Goal: Find specific page/section: Find specific page/section

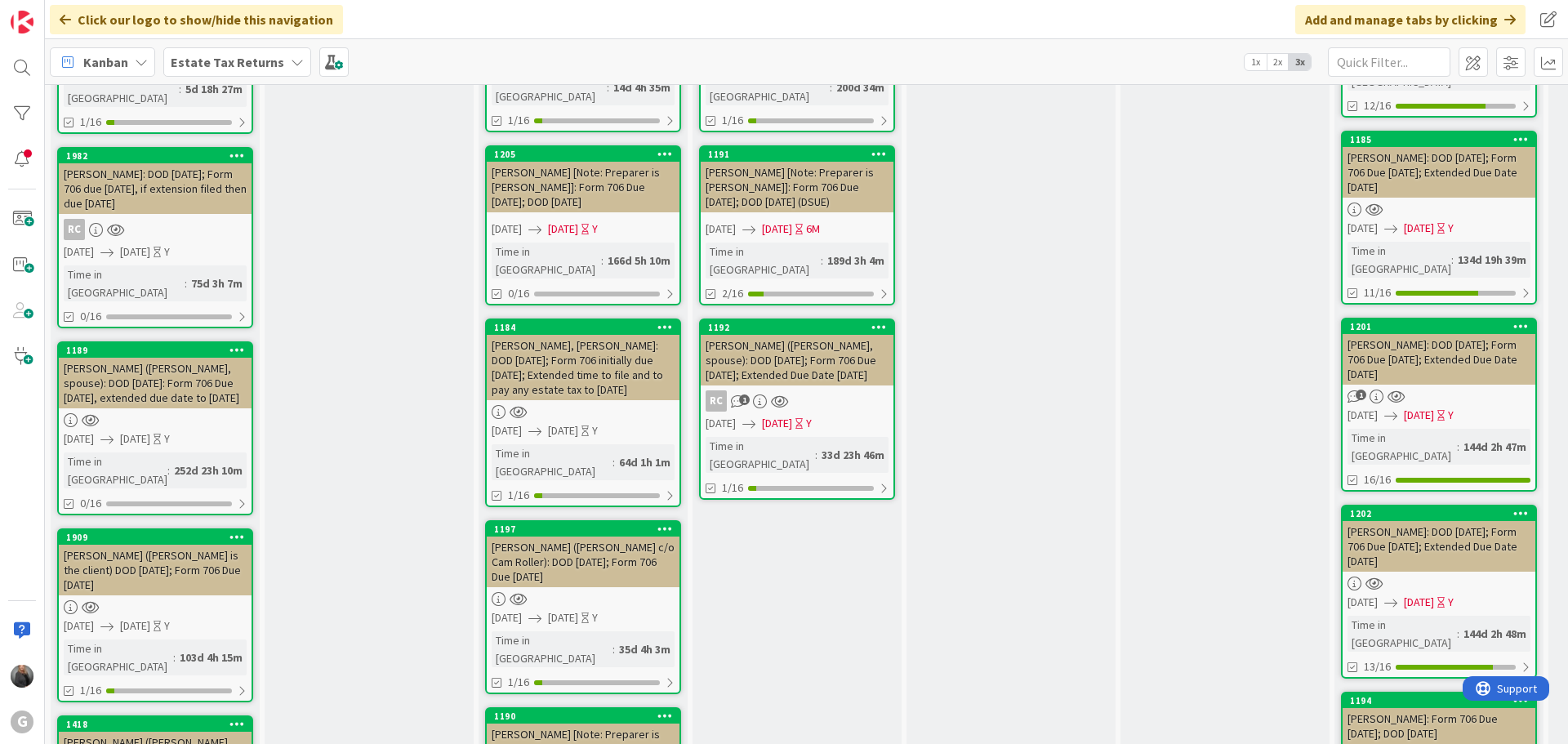
scroll to position [234, 0]
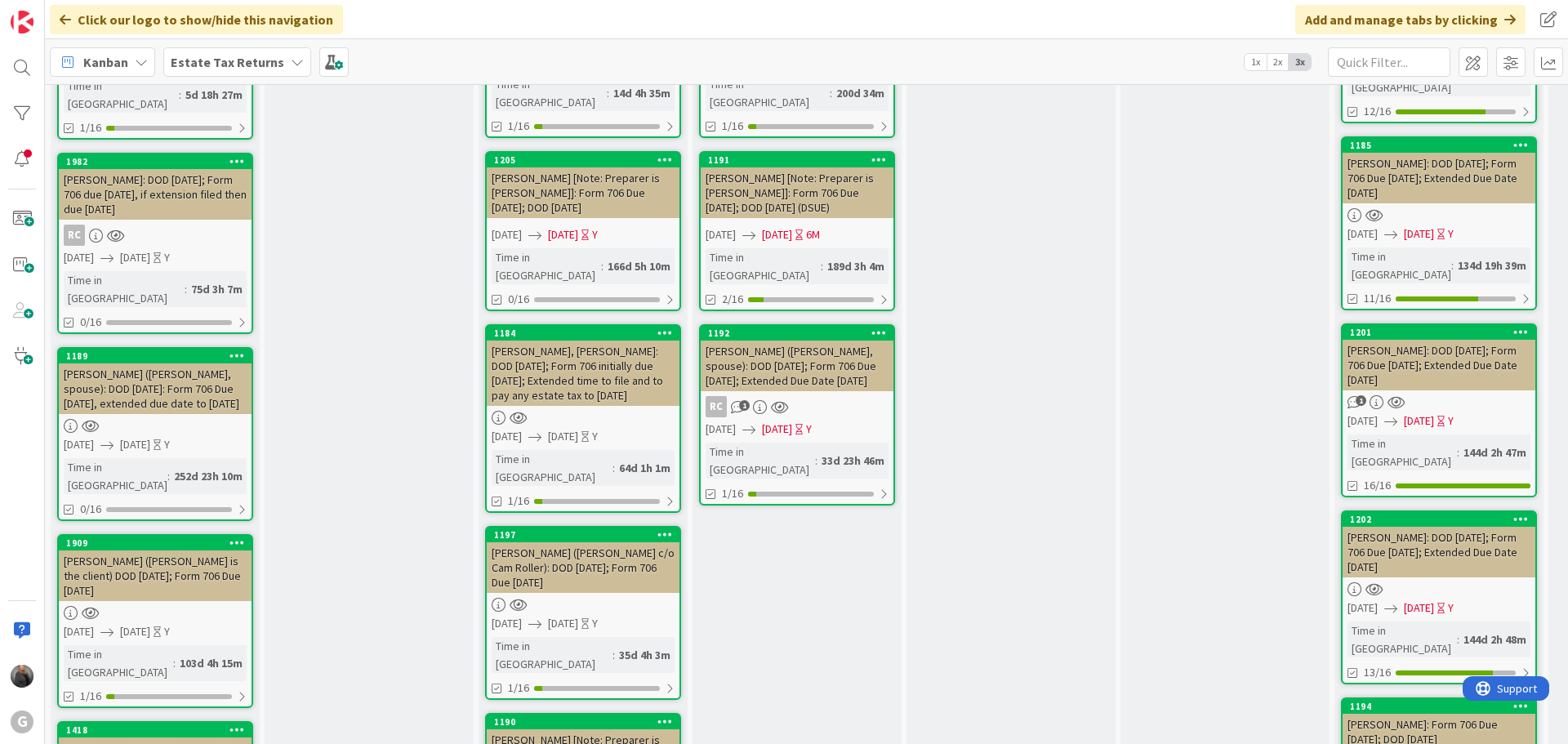
click at [803, 341] on div "Linville, David (Barbara Linville, spouse): DOD 5/22/2024; Form 706 Due 2/22/20…" at bounding box center [797, 366] width 193 height 51
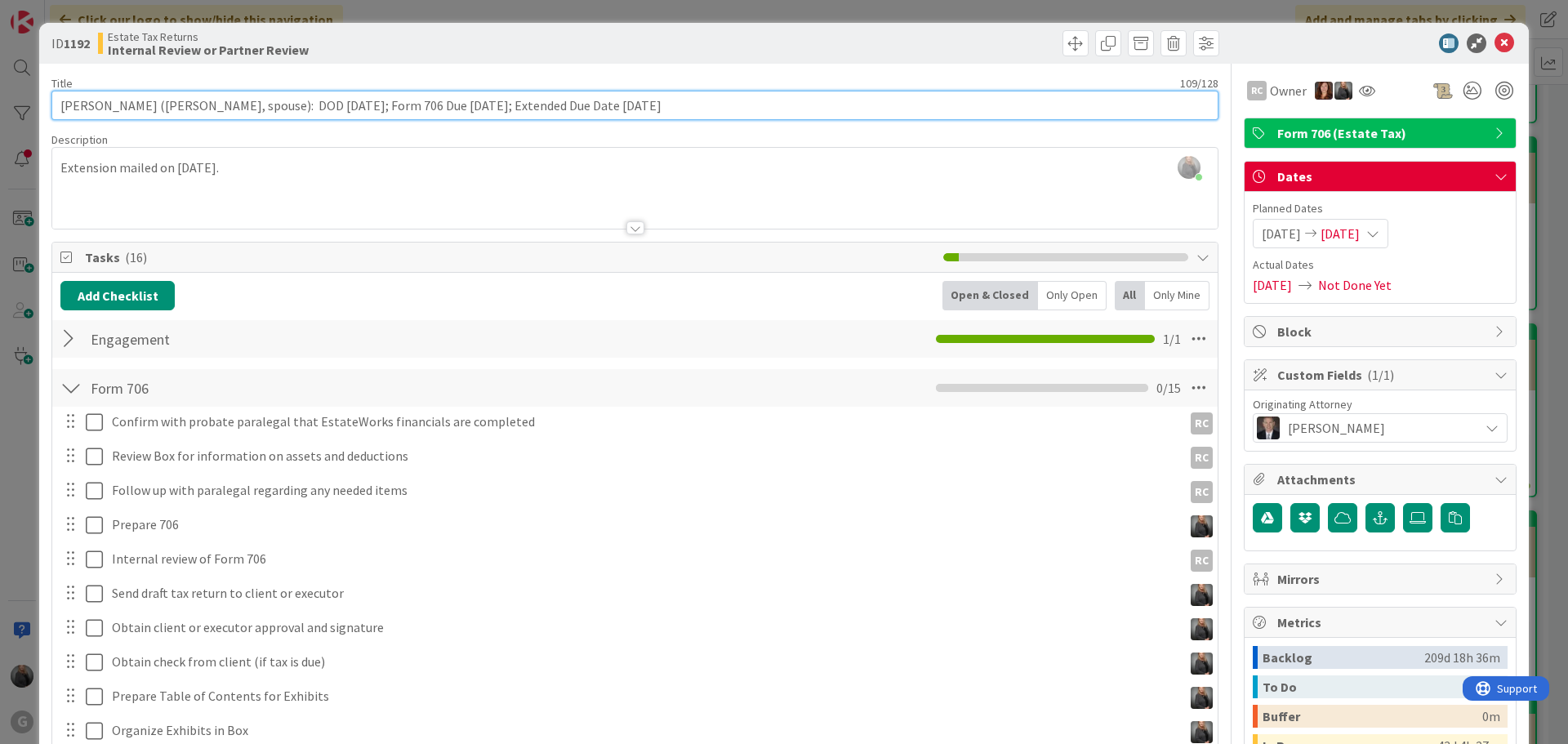
click at [678, 110] on input "Linville, David (Barbara Linville, spouse): DOD 5/22/2024; Form 706 Due 2/22/20…" at bounding box center [635, 106] width 1167 height 29
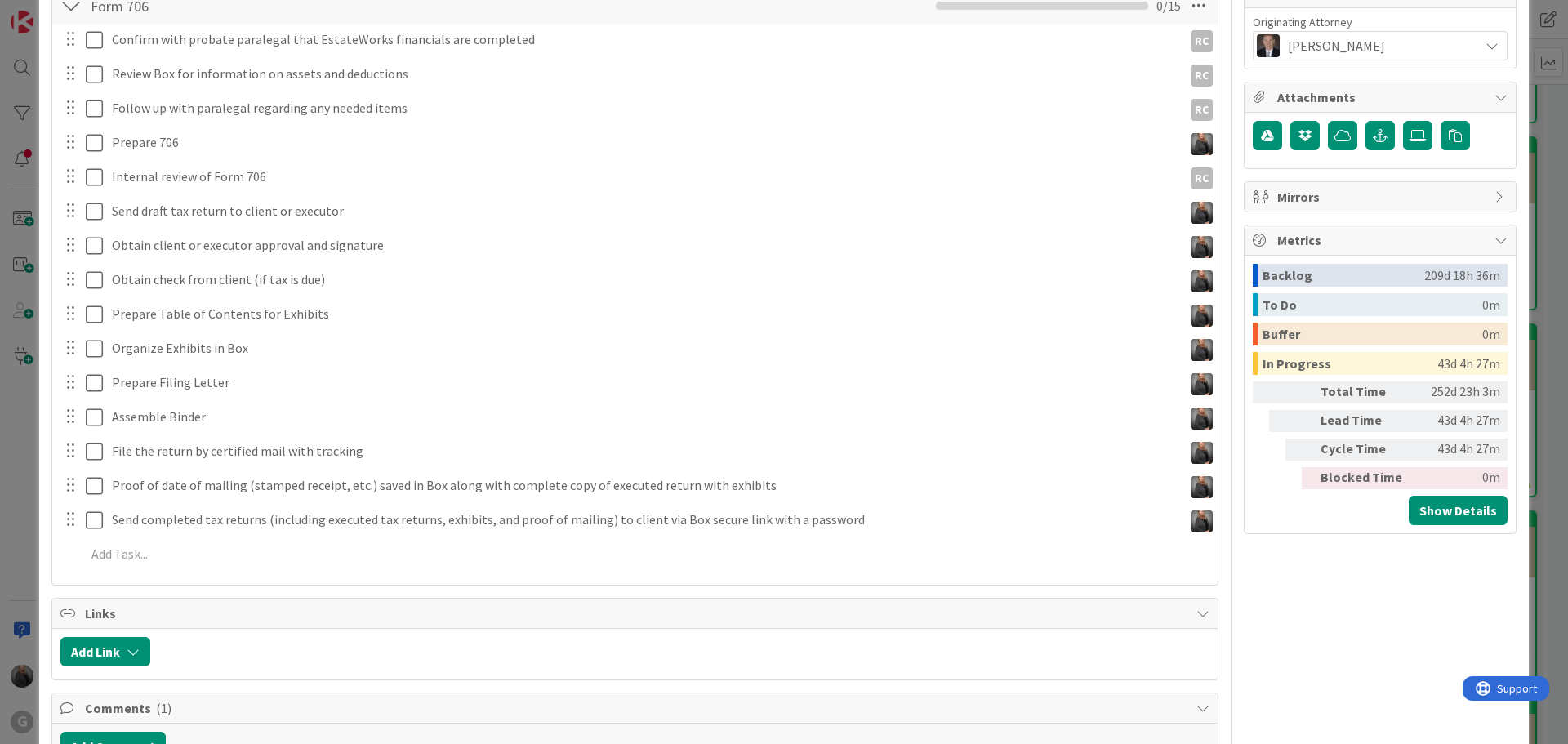
scroll to position [408, 0]
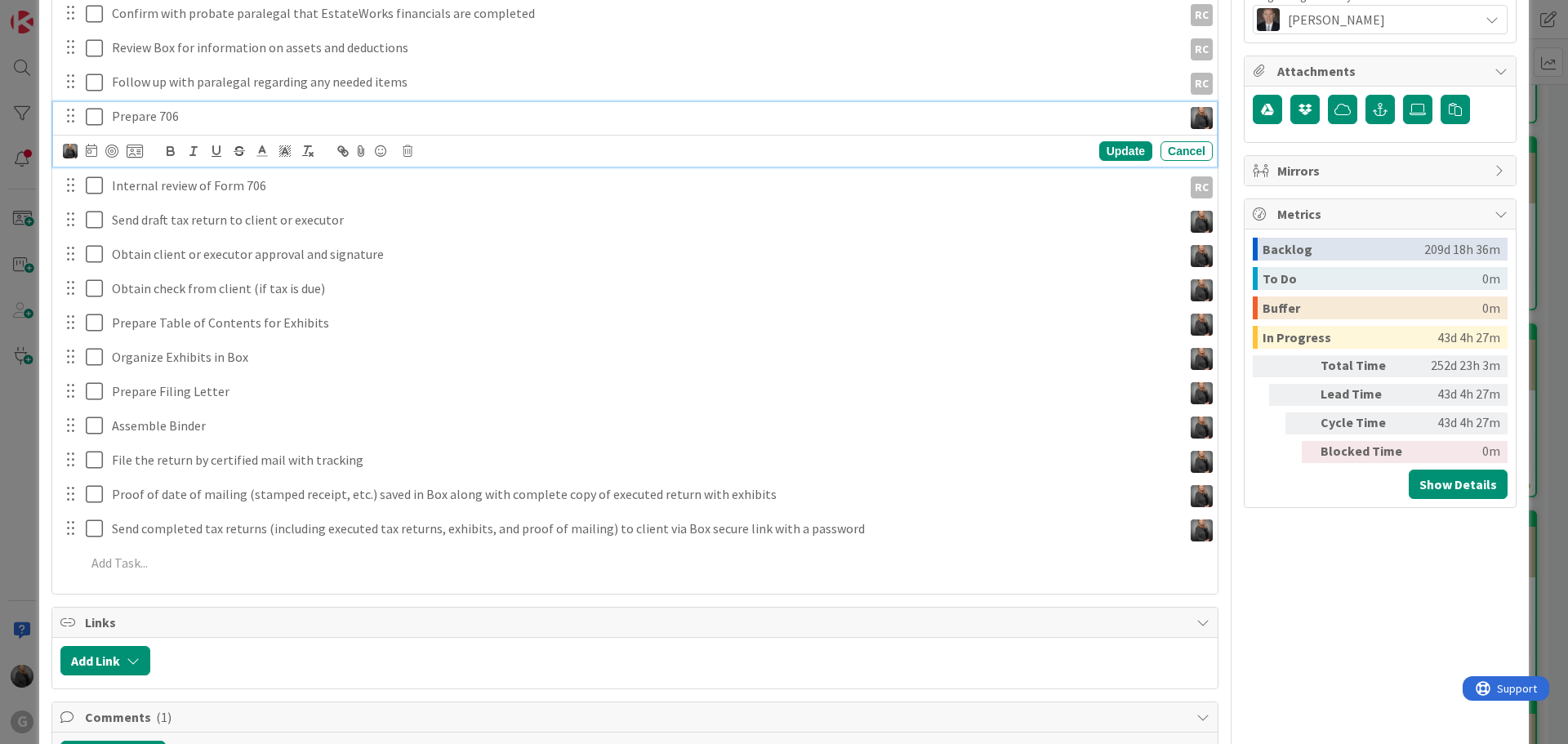
click at [89, 121] on icon at bounding box center [98, 116] width 24 height 20
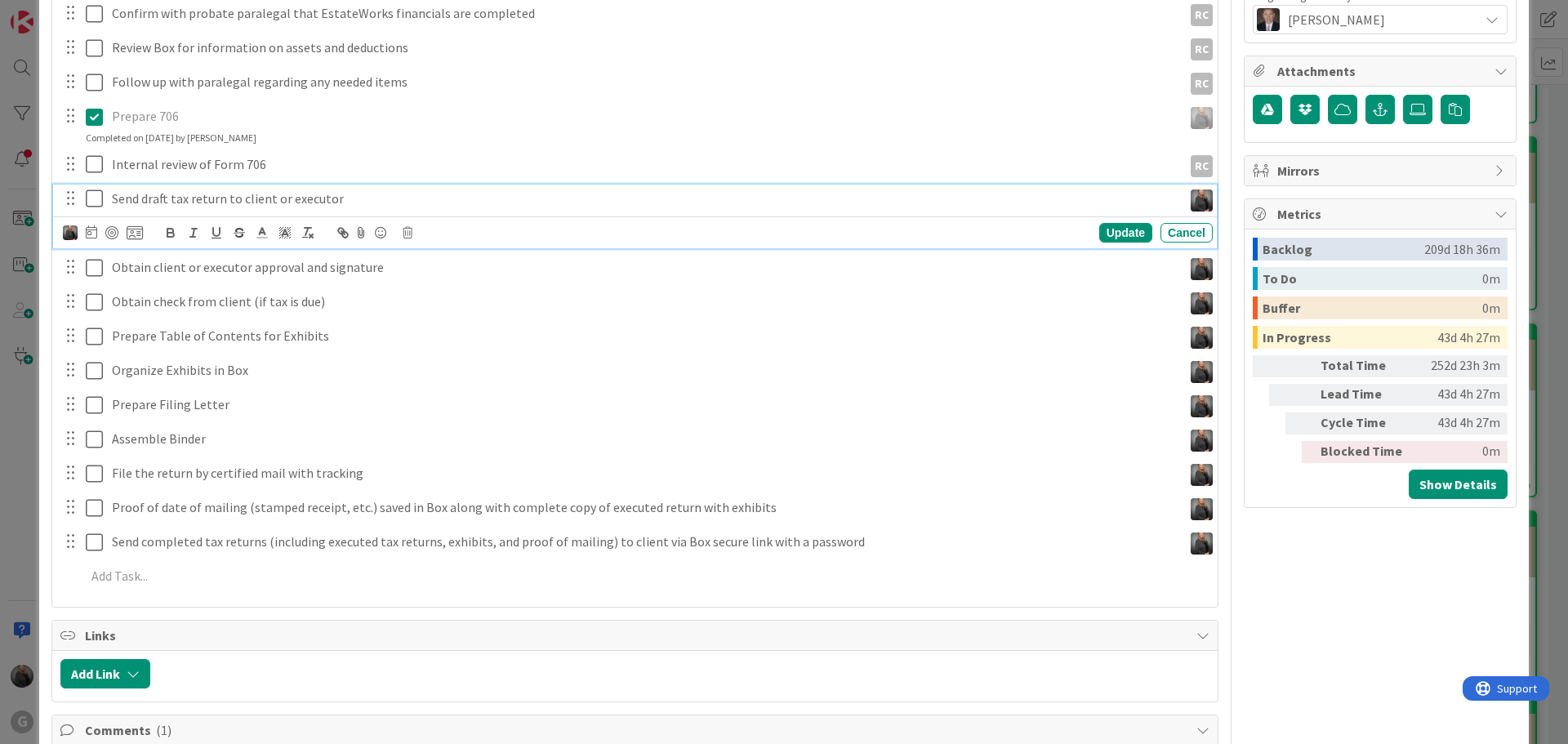
drag, startPoint x: 98, startPoint y: 199, endPoint x: 160, endPoint y: 200, distance: 62.0
click at [99, 199] on icon at bounding box center [98, 199] width 24 height 20
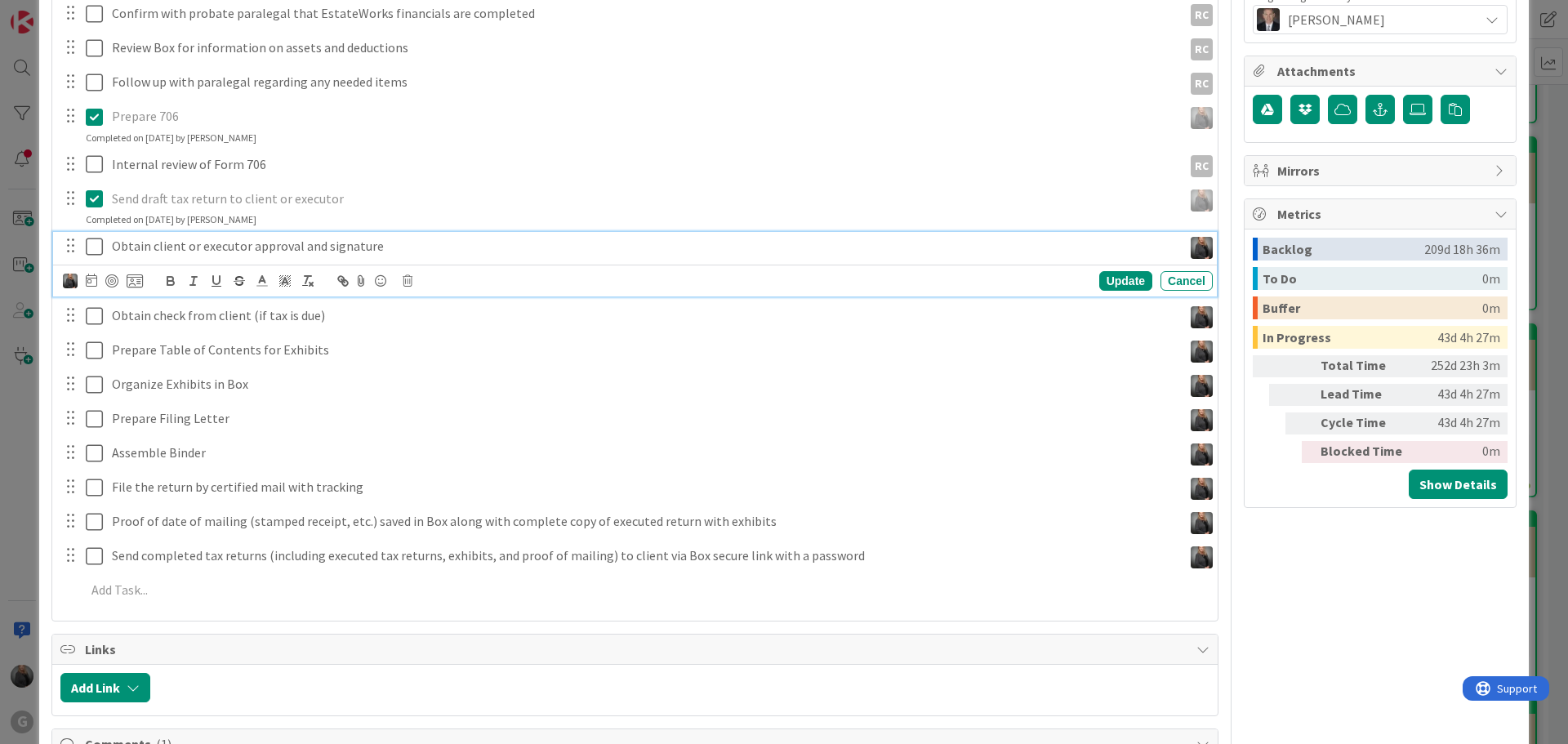
click at [97, 256] on icon at bounding box center [98, 247] width 24 height 20
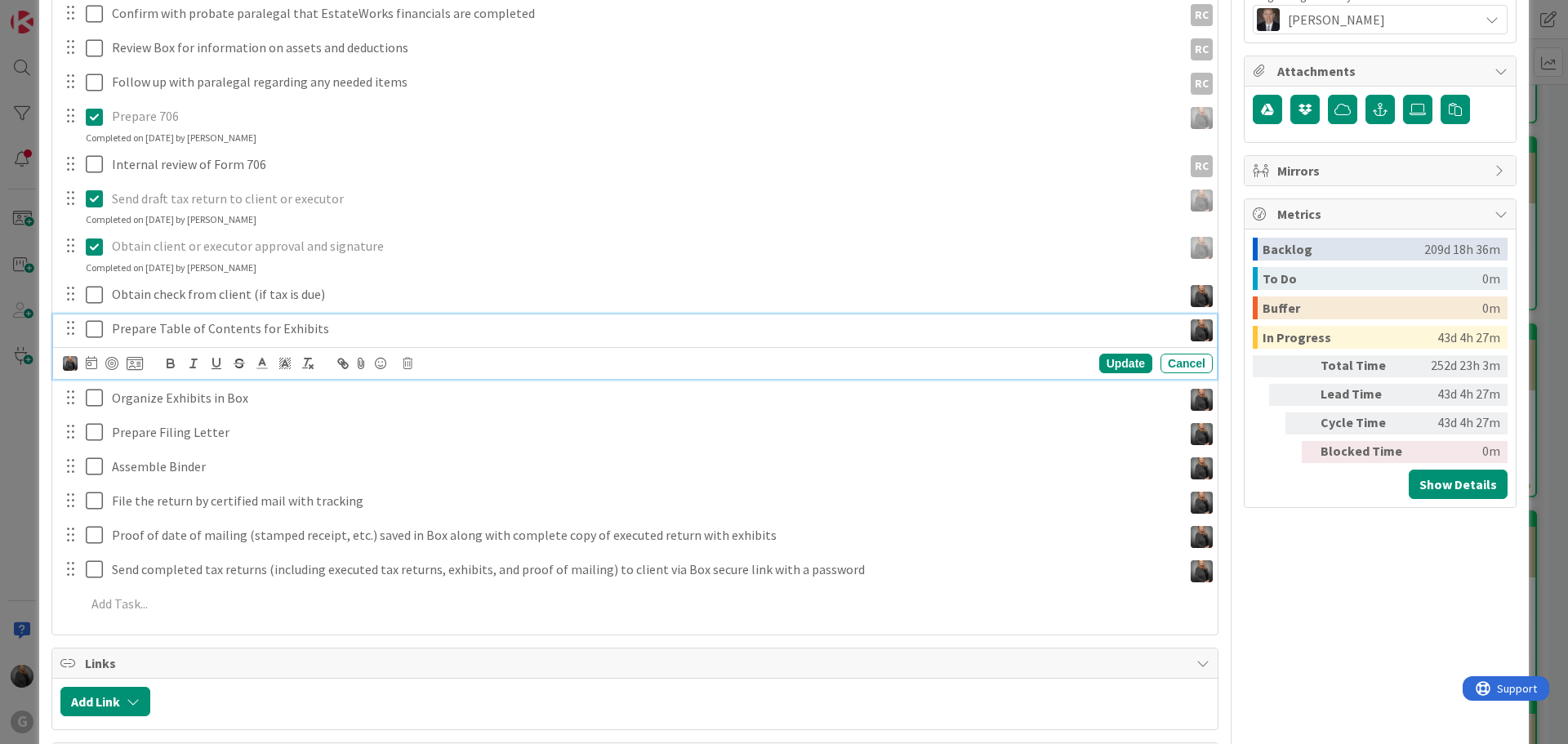
click at [88, 338] on icon at bounding box center [98, 329] width 24 height 20
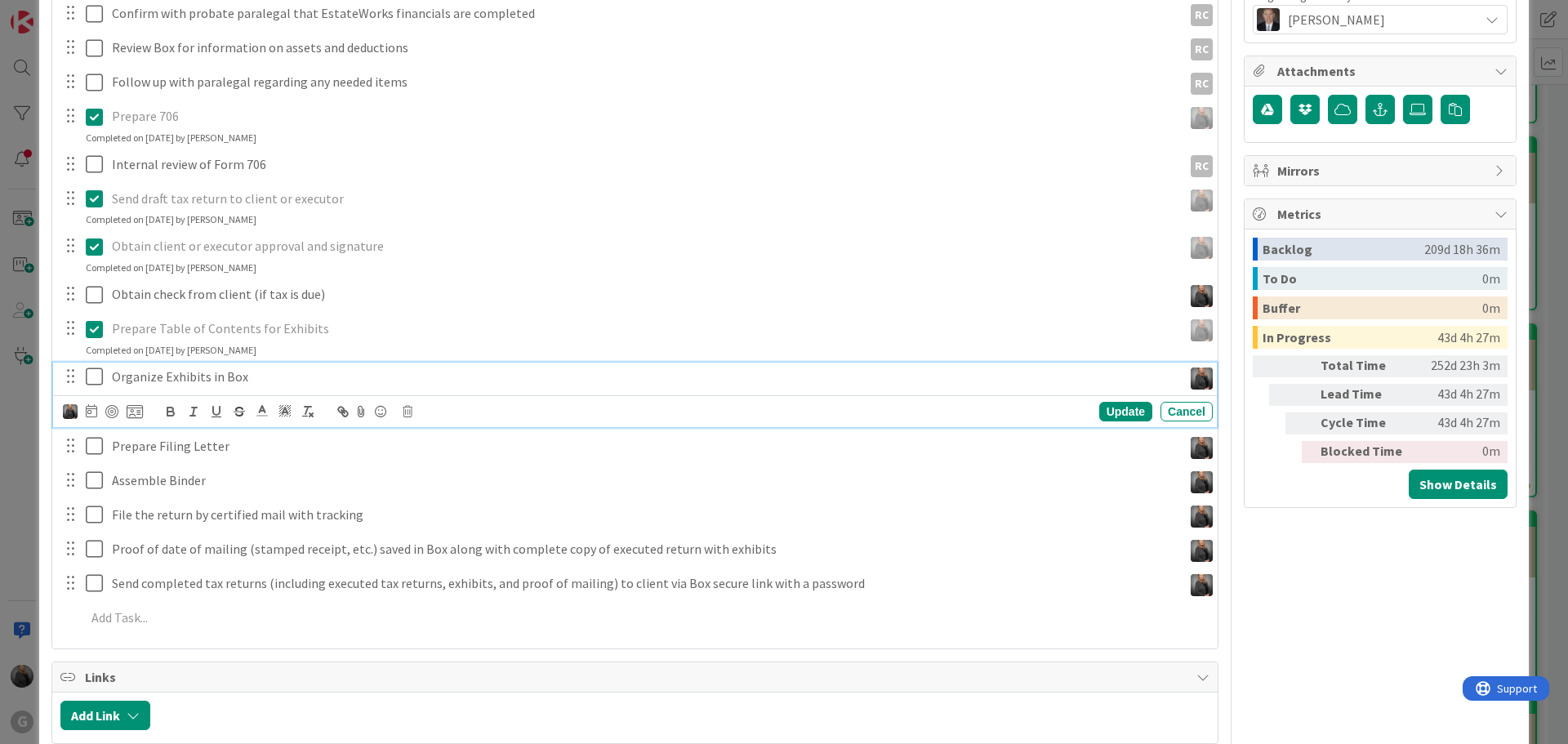
click at [91, 376] on icon at bounding box center [98, 377] width 24 height 20
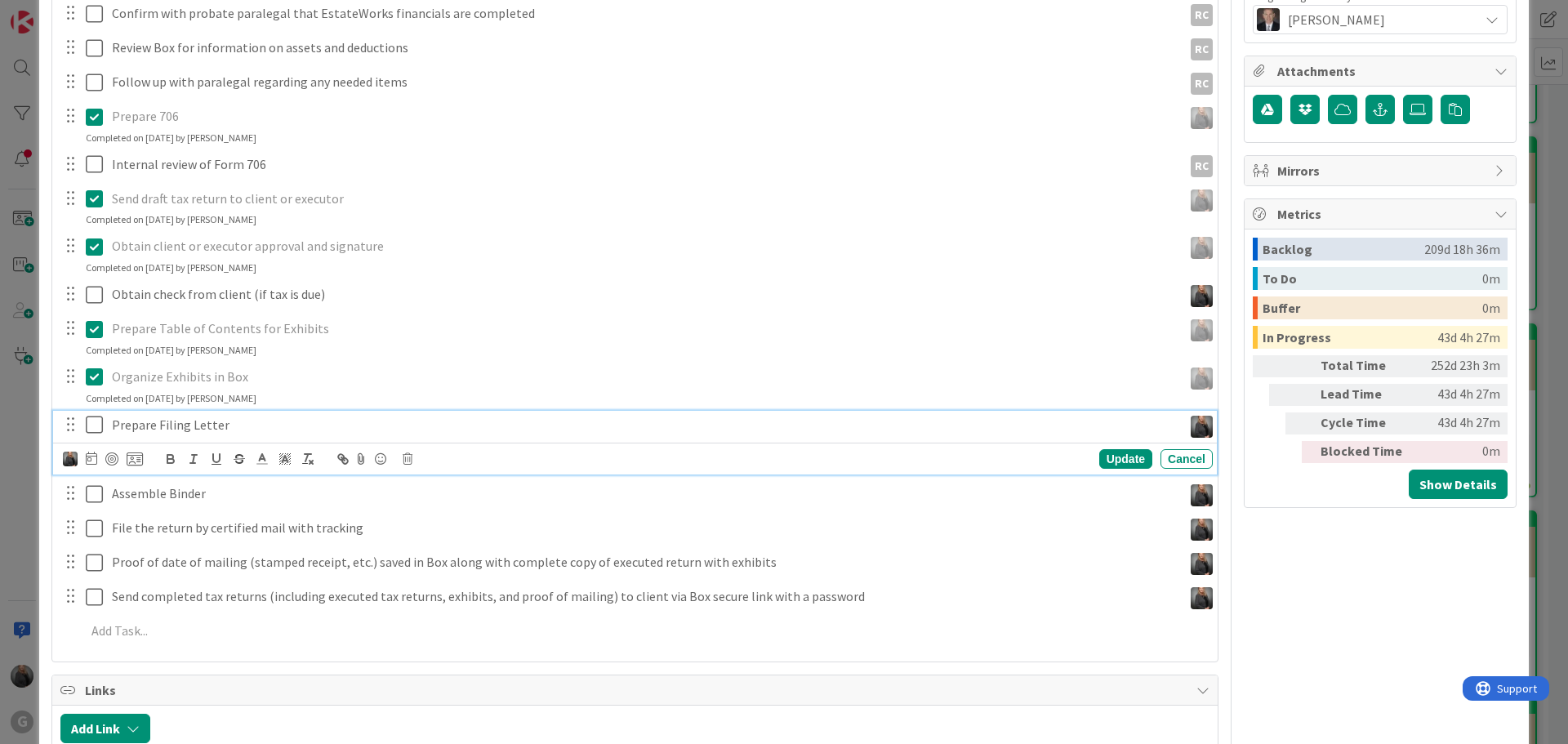
click at [91, 430] on icon at bounding box center [98, 425] width 24 height 20
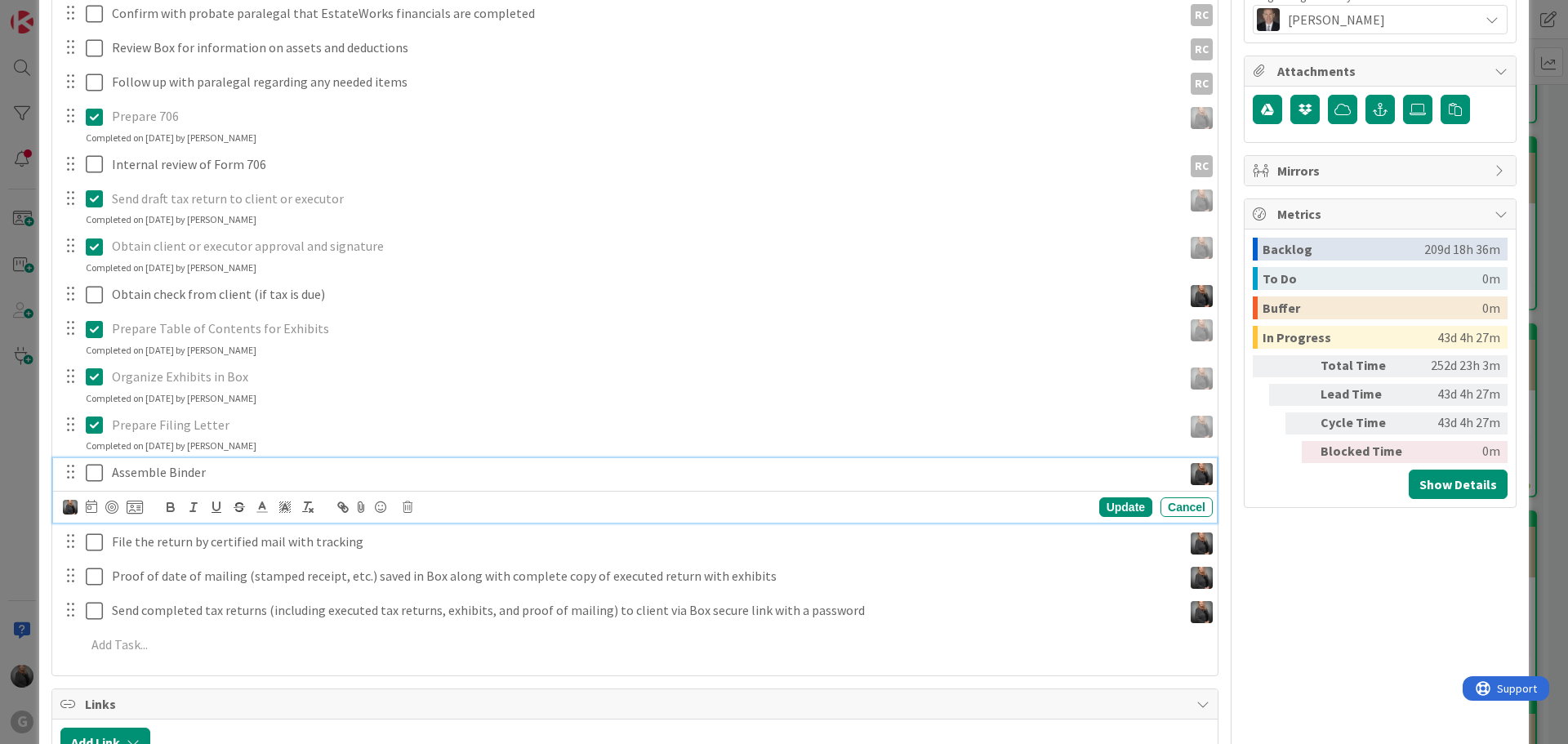
click at [96, 471] on icon at bounding box center [98, 473] width 24 height 20
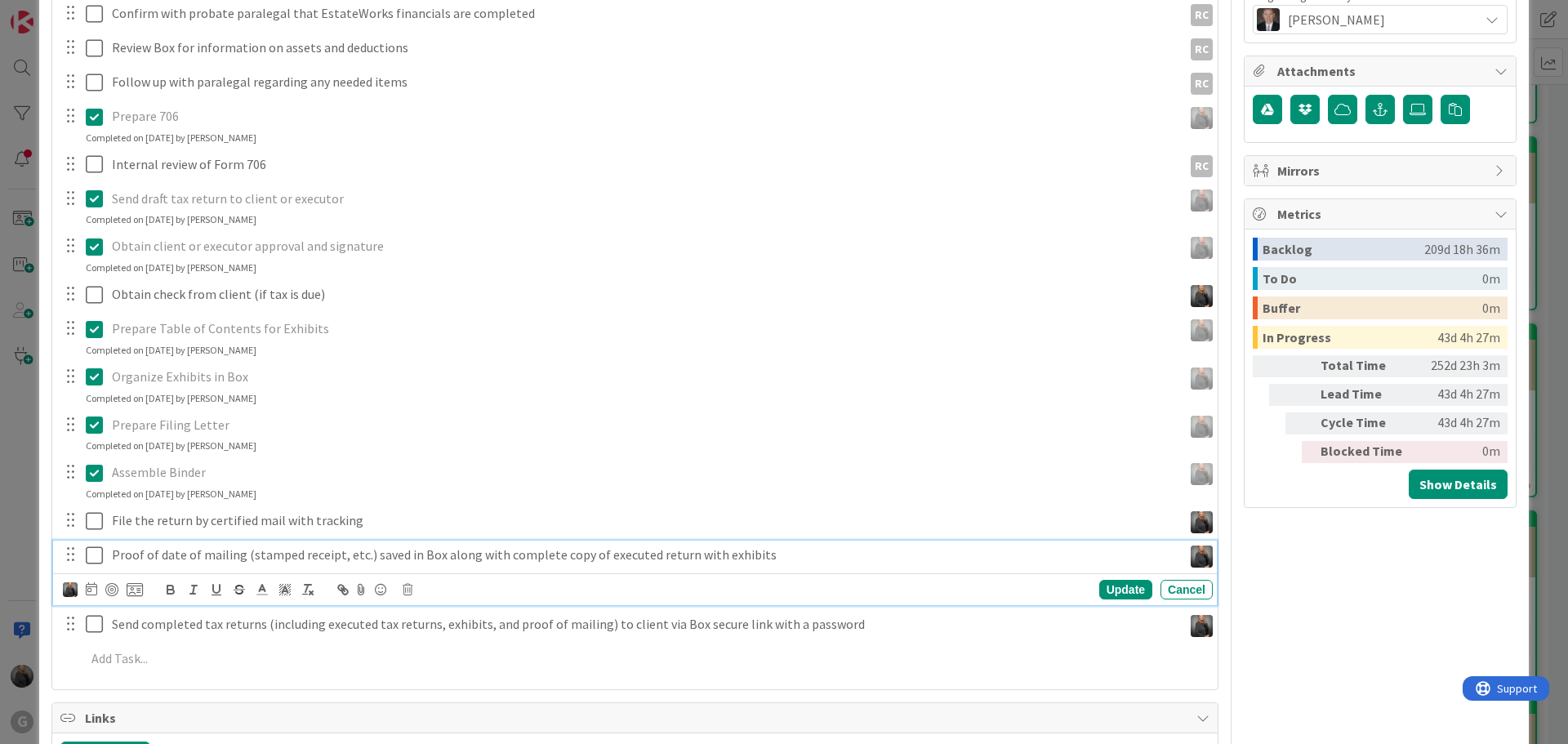
click at [98, 552] on icon at bounding box center [98, 555] width 24 height 20
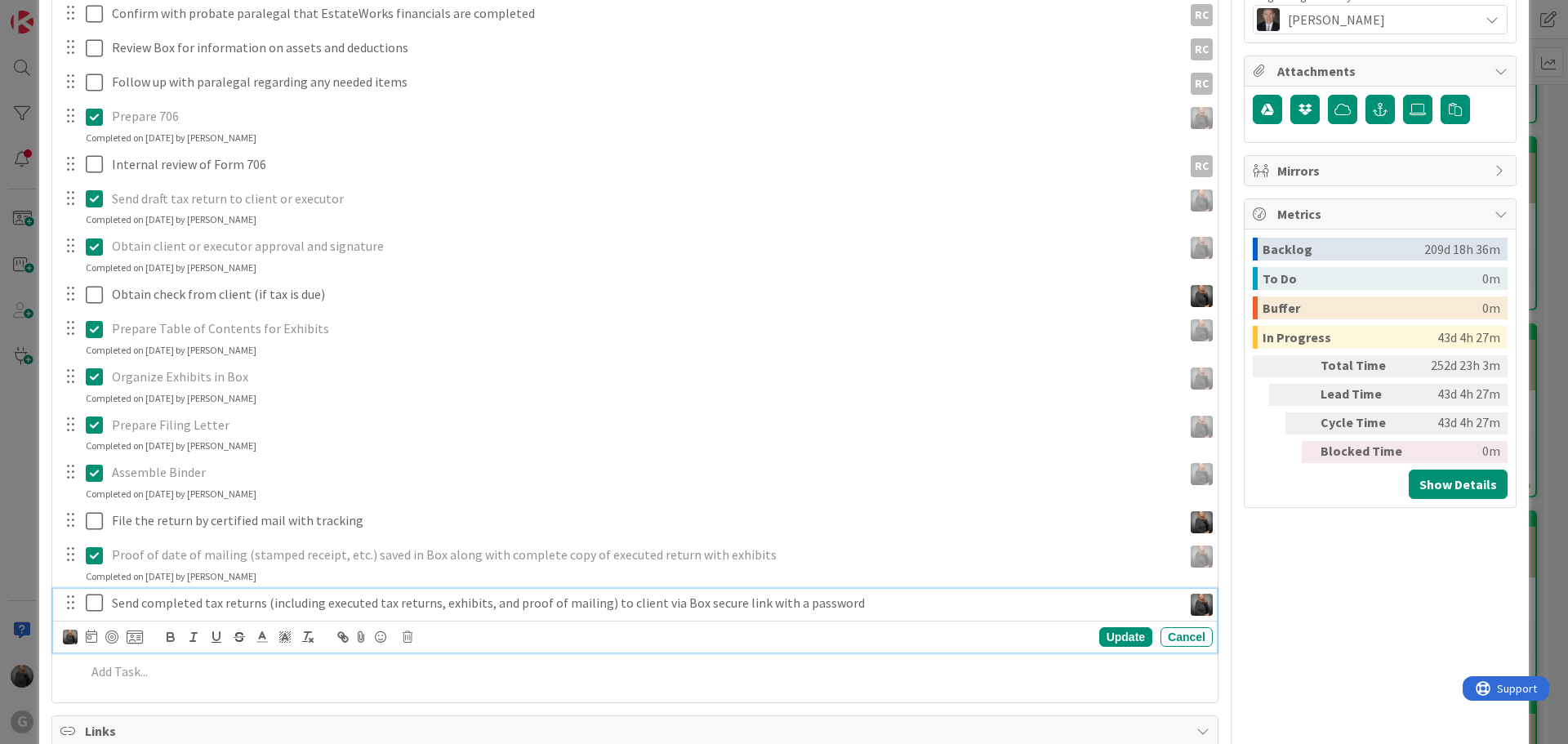
click at [100, 603] on icon at bounding box center [98, 603] width 24 height 20
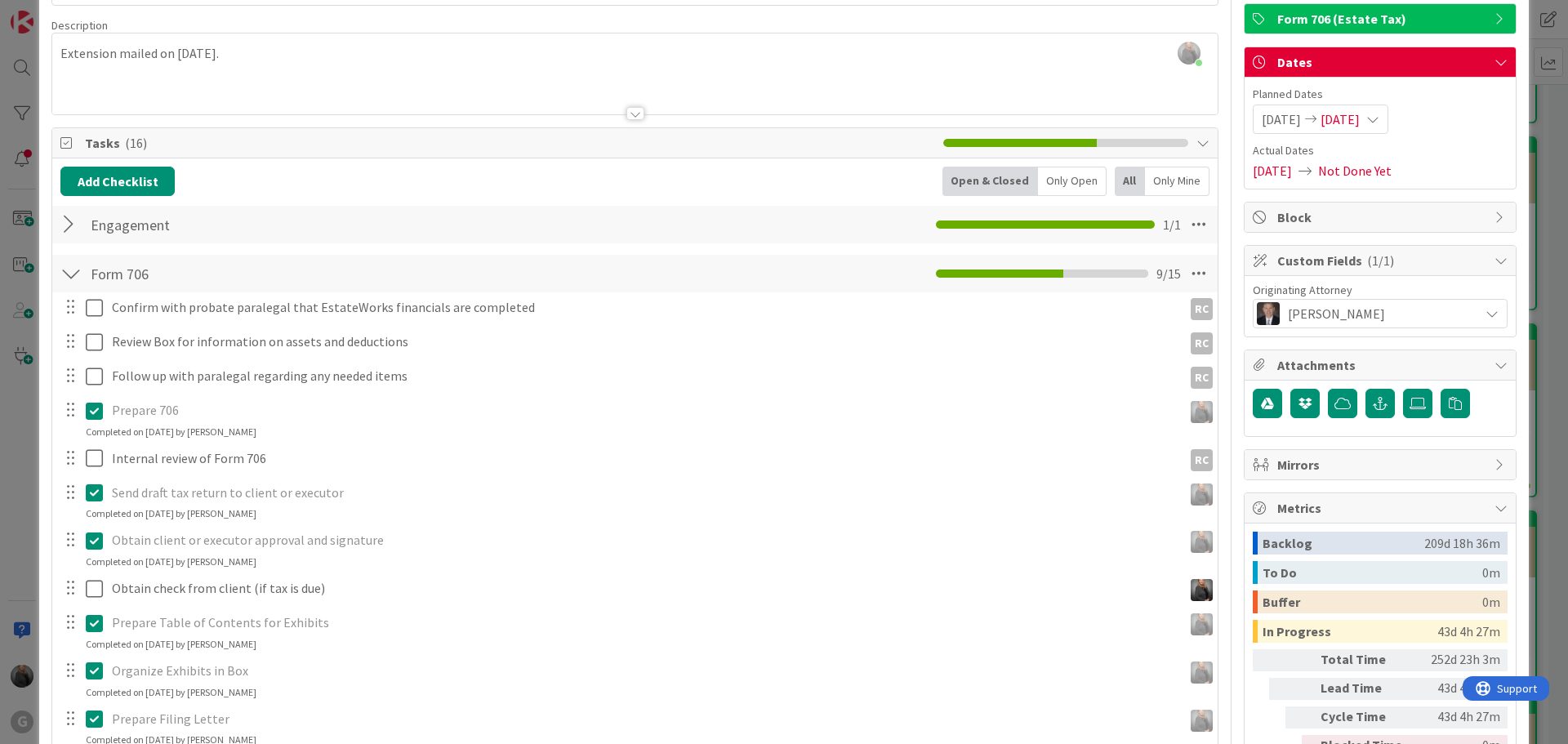
scroll to position [0, 0]
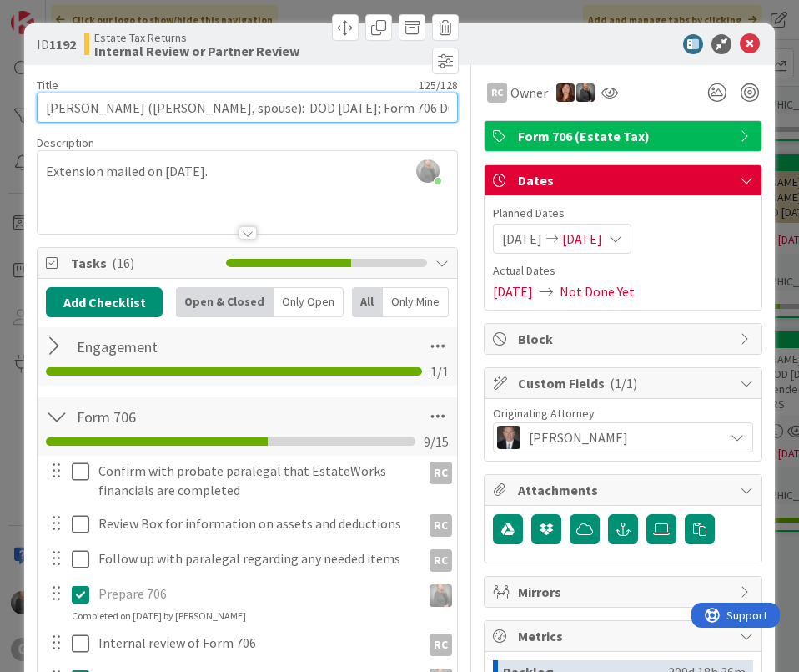
click at [295, 108] on input "Linville, David (Barbara Linville, spouse): DOD 5/22/2024; Form 706 Due 2/22/20…" at bounding box center [247, 108] width 421 height 30
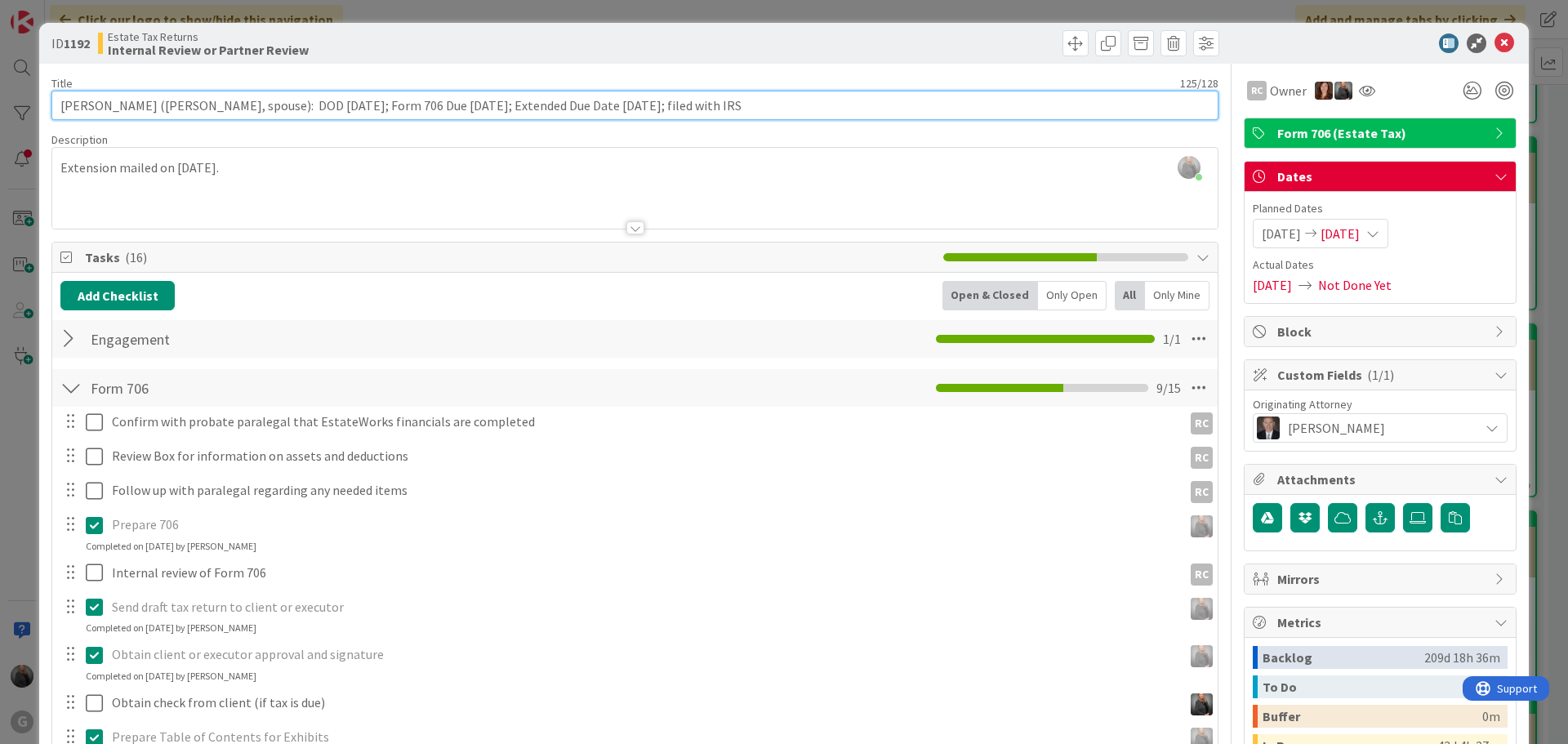
click at [810, 104] on input "Linville, David (Barbara Linville, spouse): DOD 5/22/2024; Form 706 Due 2/22/20…" at bounding box center [635, 106] width 1167 height 29
click at [807, 99] on input "Linville, David (Barbara Linville, spouse): DOD 5/22/2024; Form 706 Due 2/22/20…" at bounding box center [635, 106] width 1167 height 29
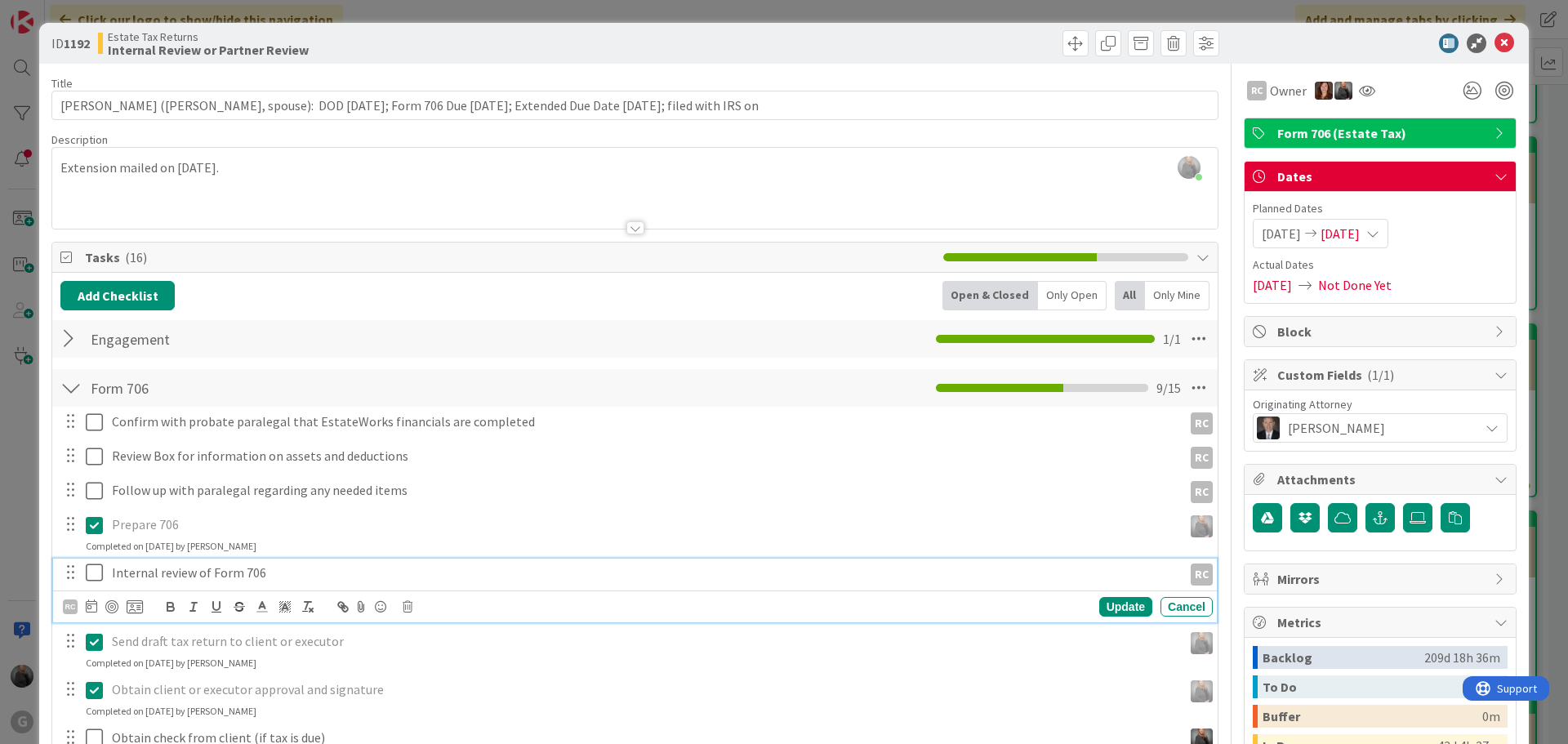
click at [766, 571] on p "Internal review of Form 706" at bounding box center [643, 573] width 1064 height 19
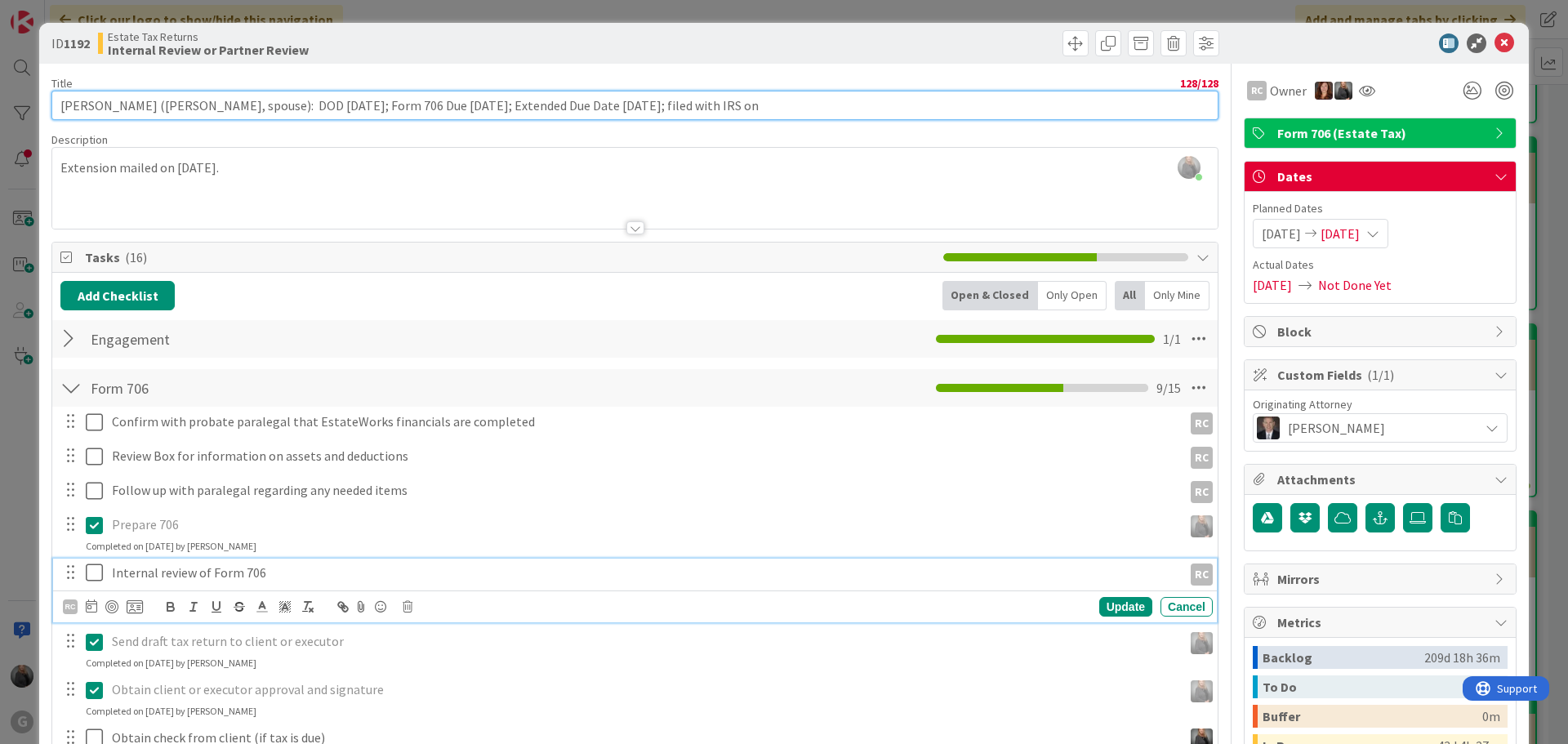
click at [771, 109] on input "Linville, David (Barbara Linville, spouse): DOD 5/22/2024; Form 706 Due 2/22/20…" at bounding box center [635, 106] width 1167 height 29
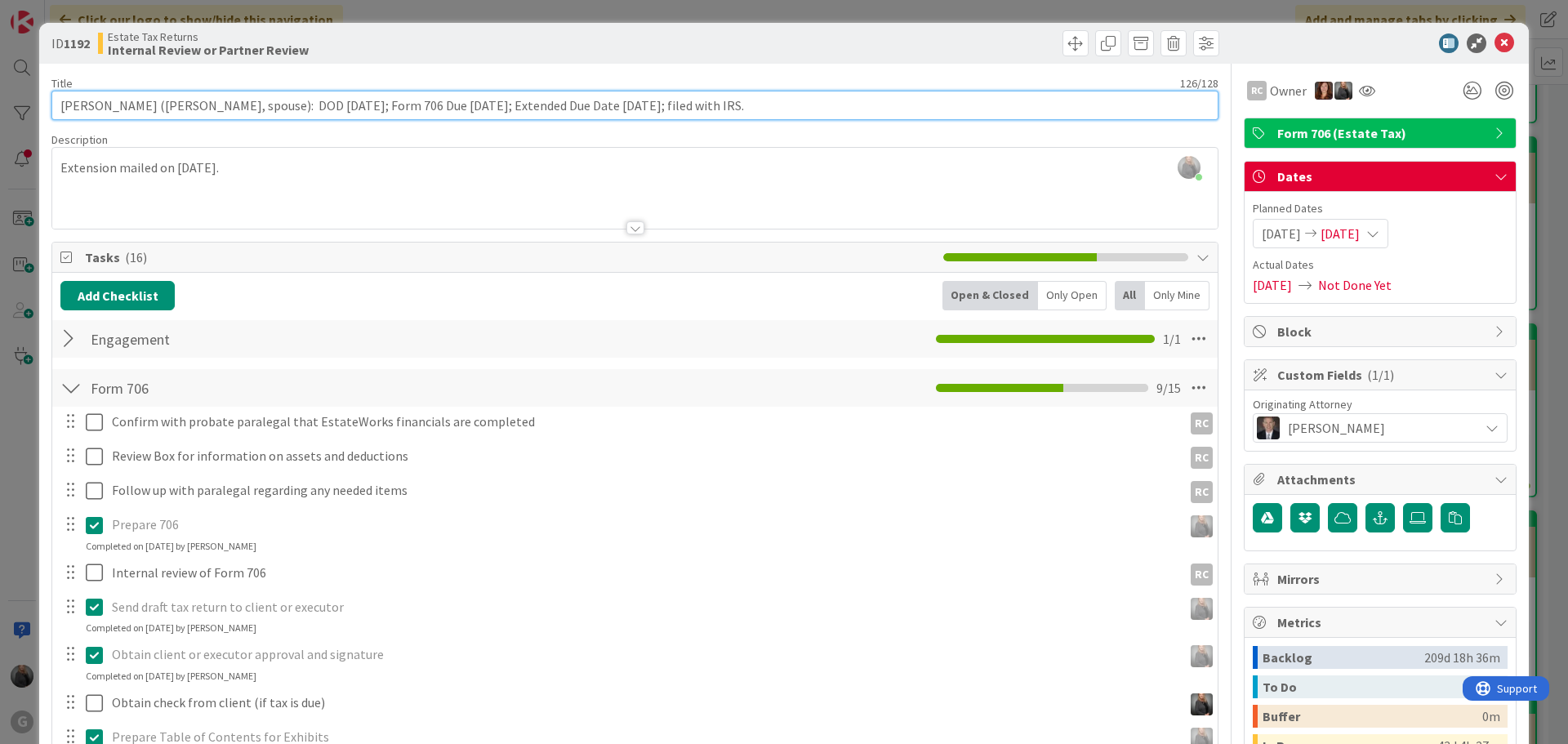
type input "Linville, David (Barbara Linville, spouse): DOD 5/22/2024; Form 706 Due 2/22/20…"
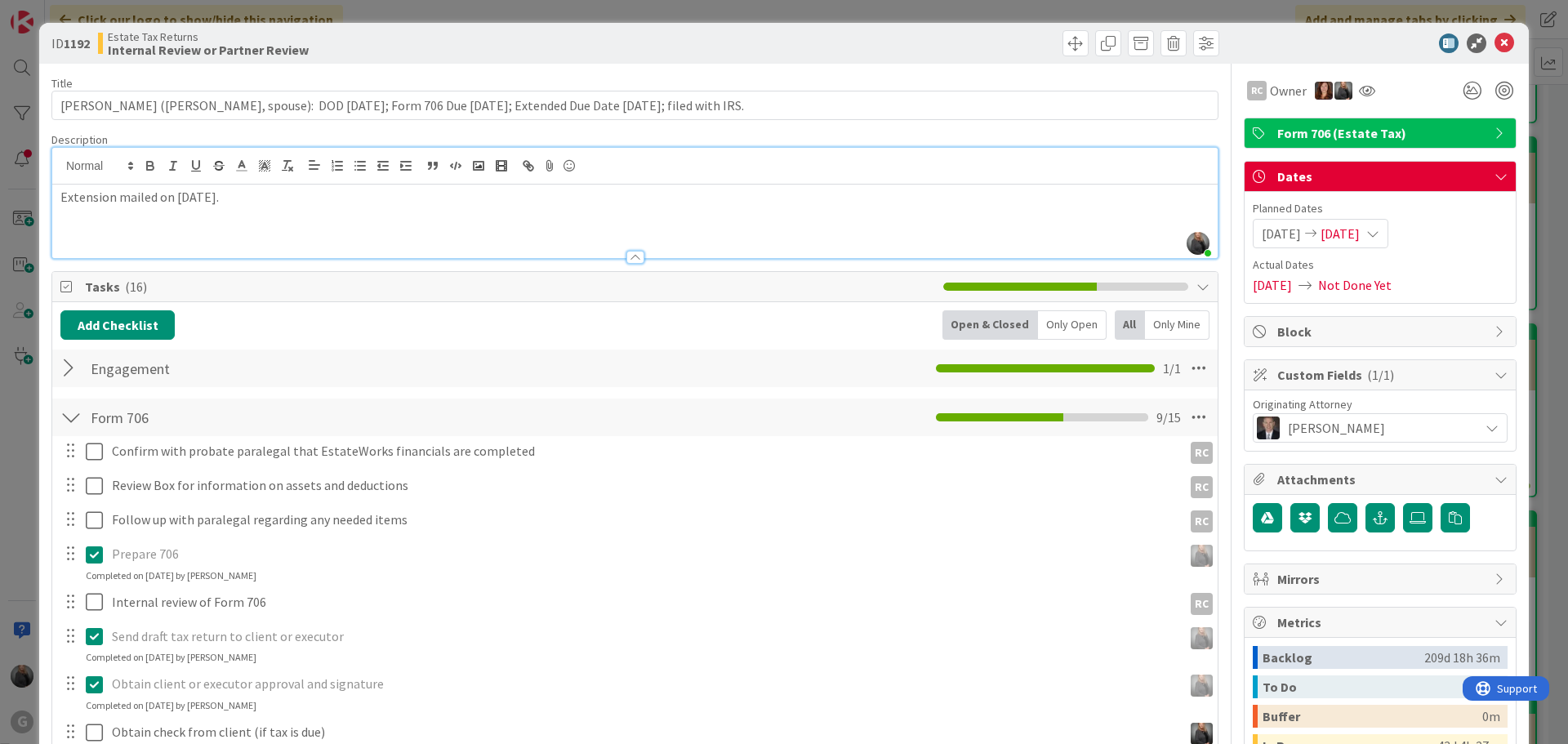
click at [254, 171] on div "Bonnie Stanforth joined 2 m ago Extension mailed on 2/13/25." at bounding box center [634, 203] width 1166 height 111
click at [1495, 43] on icon at bounding box center [1504, 43] width 20 height 20
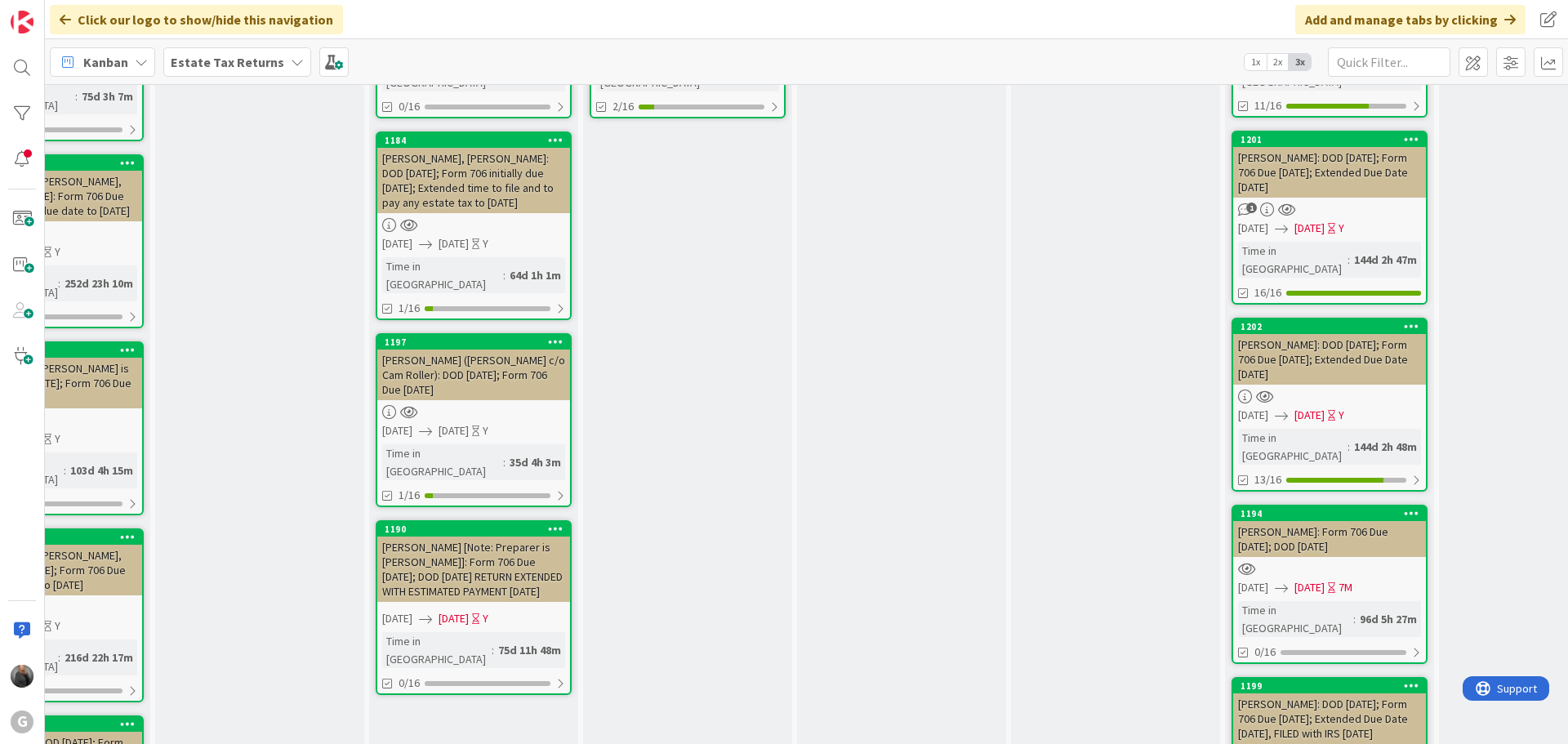
scroll to position [0, 110]
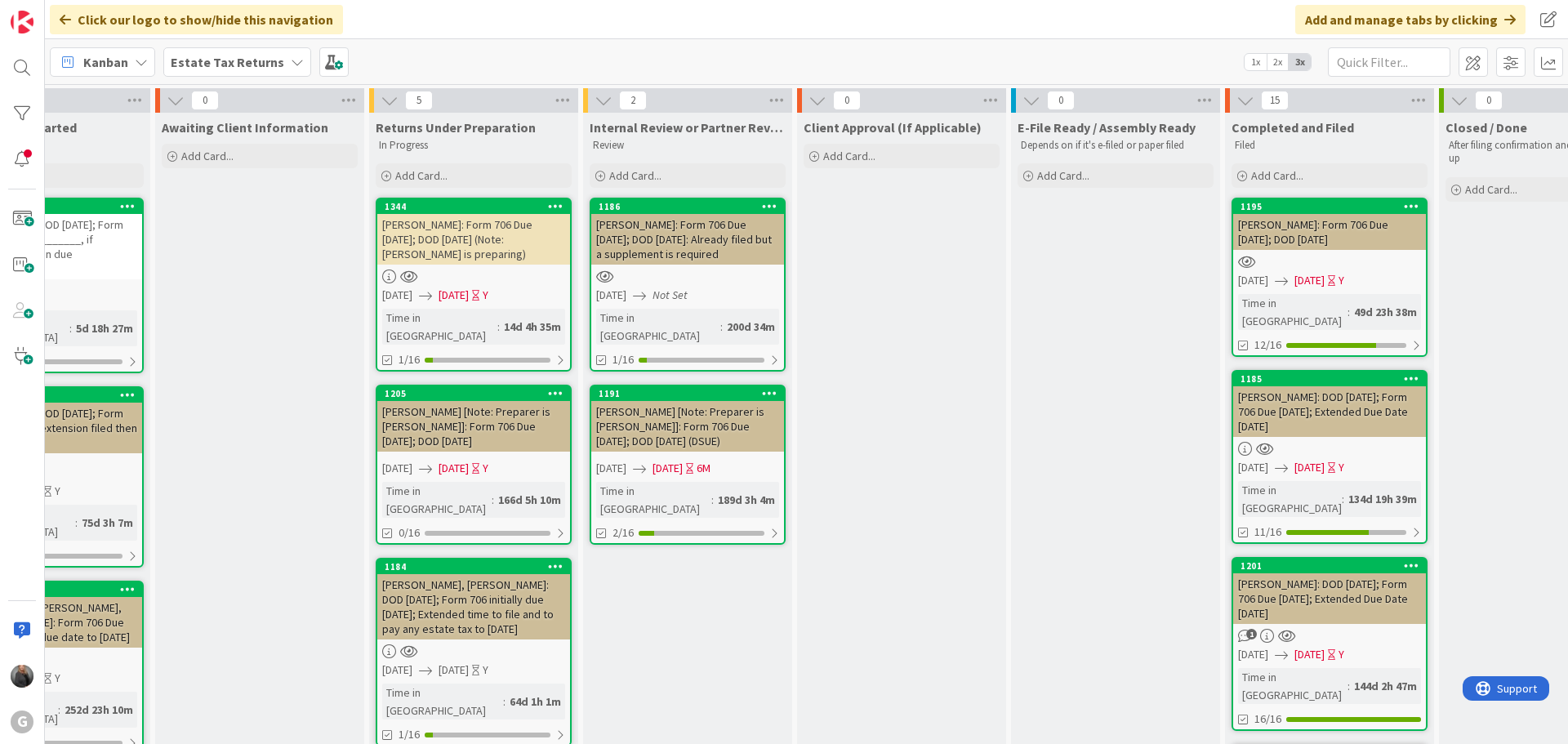
click at [254, 64] on b "Estate Tax Returns" at bounding box center [227, 62] width 114 height 17
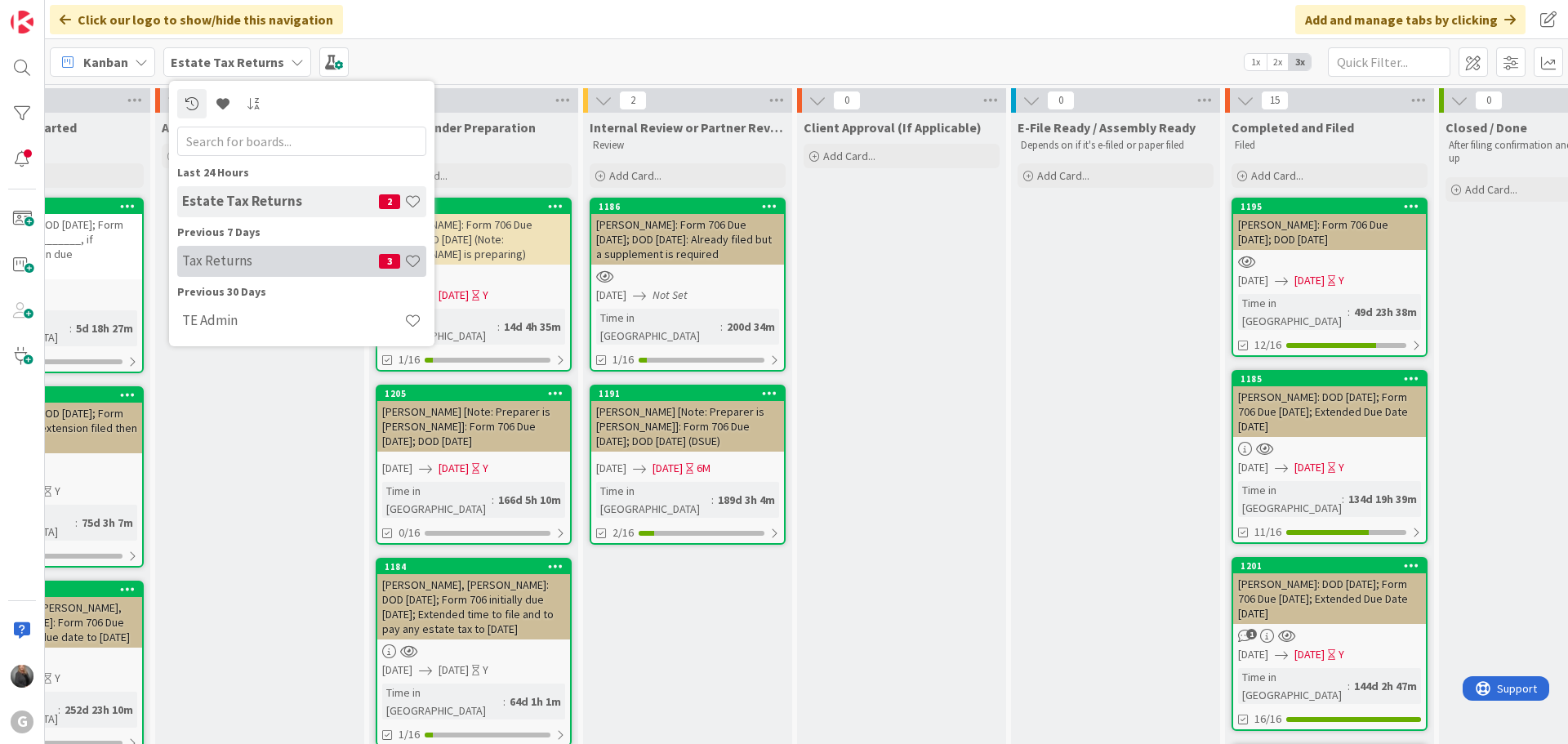
click at [234, 263] on h4 "Tax Returns" at bounding box center [280, 260] width 197 height 17
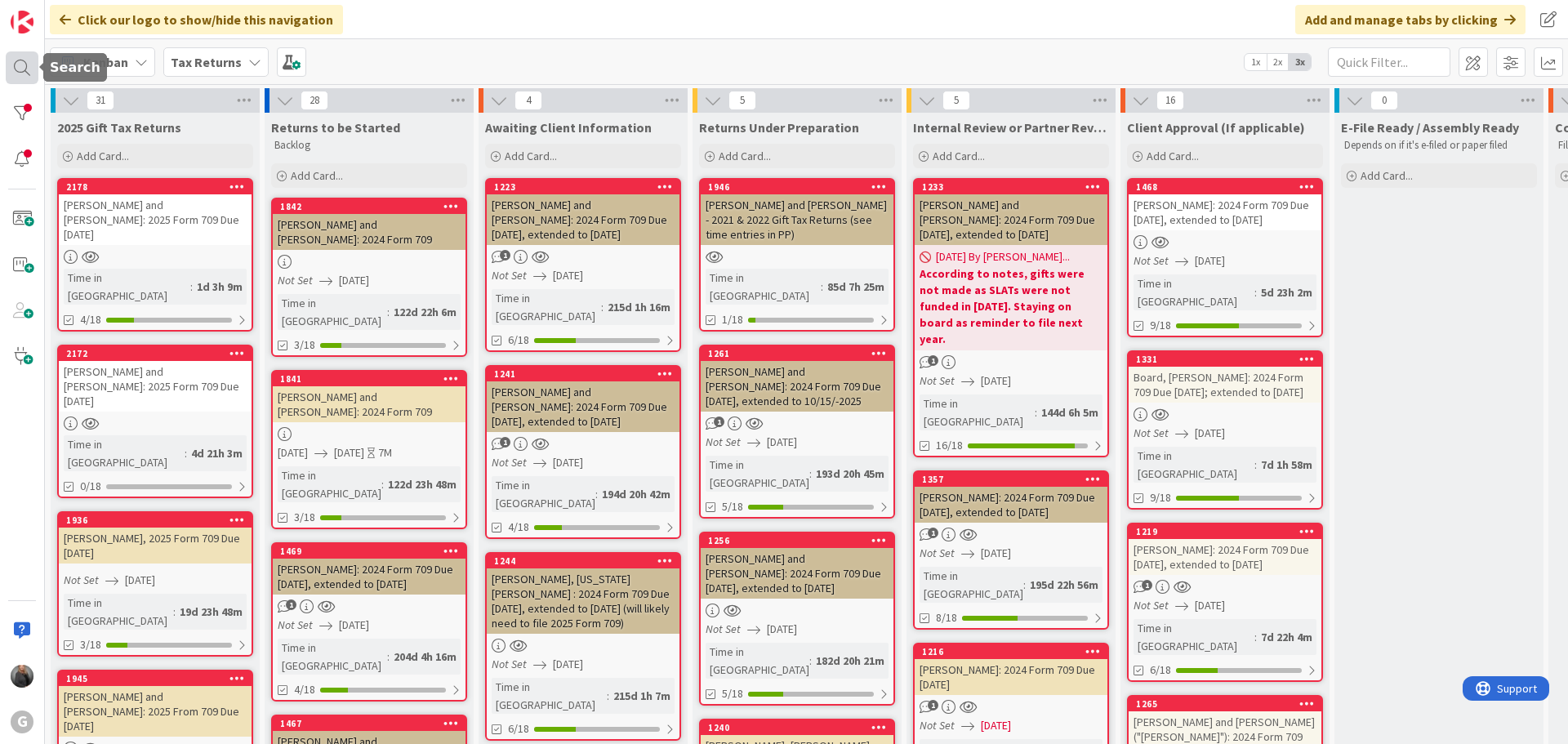
click at [13, 66] on div at bounding box center [22, 68] width 32 height 32
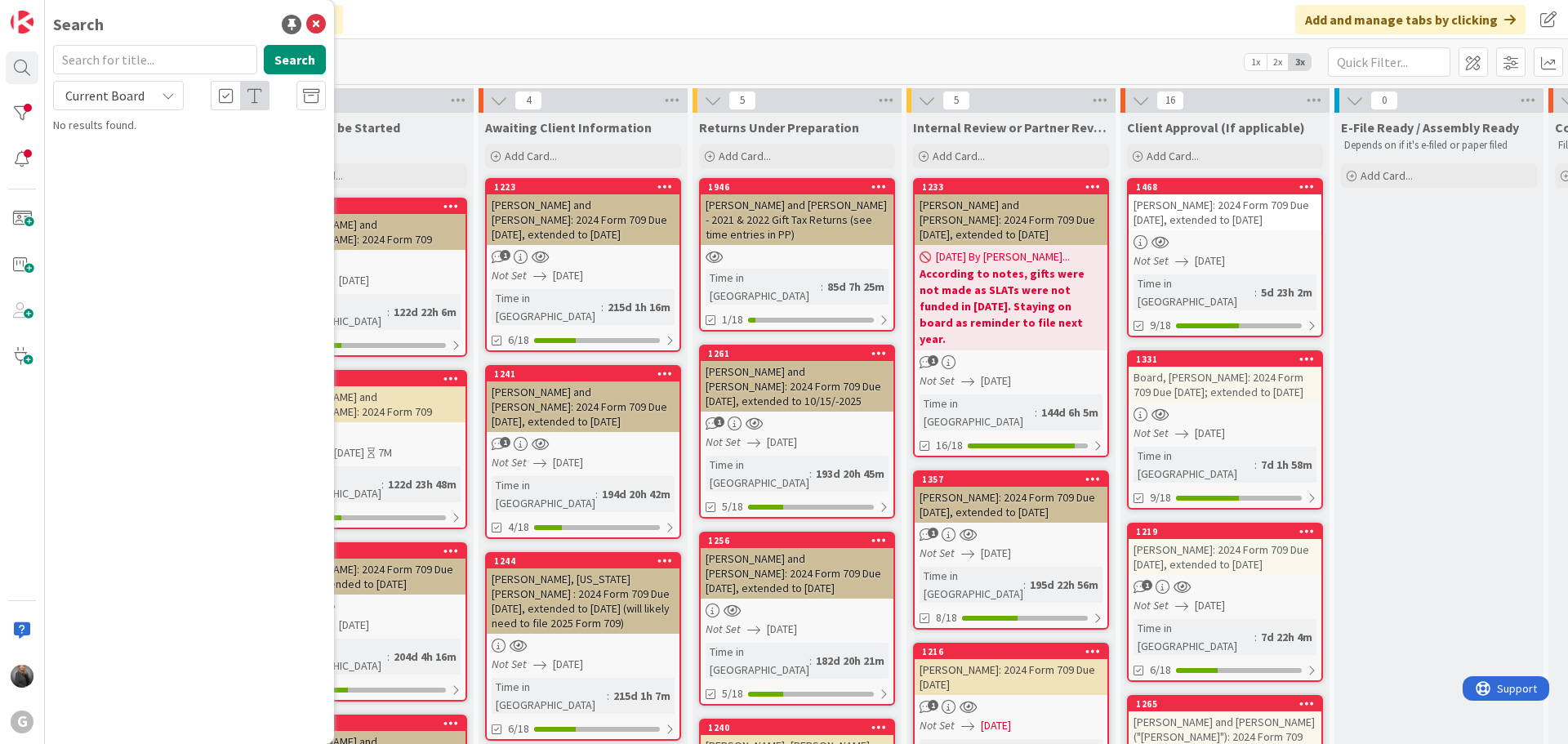
click at [146, 60] on input "text" at bounding box center [155, 60] width 205 height 29
type input "Baryl"
click at [301, 67] on button "Search" at bounding box center [294, 60] width 62 height 29
click at [209, 151] on span ", Tom: 2024 Form 709 Due 4/15/2025, extended to 10/15/2025" at bounding box center [191, 152] width 230 height 32
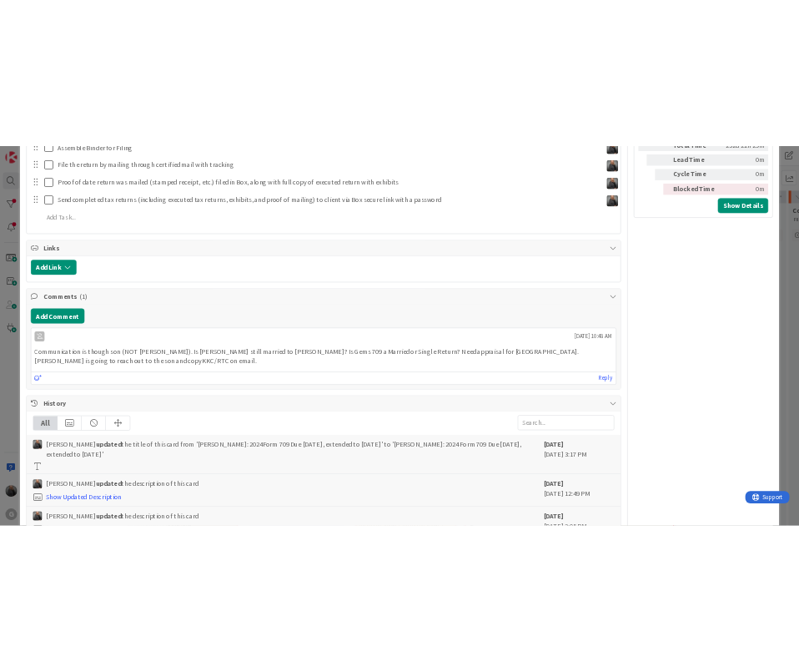
scroll to position [820, 0]
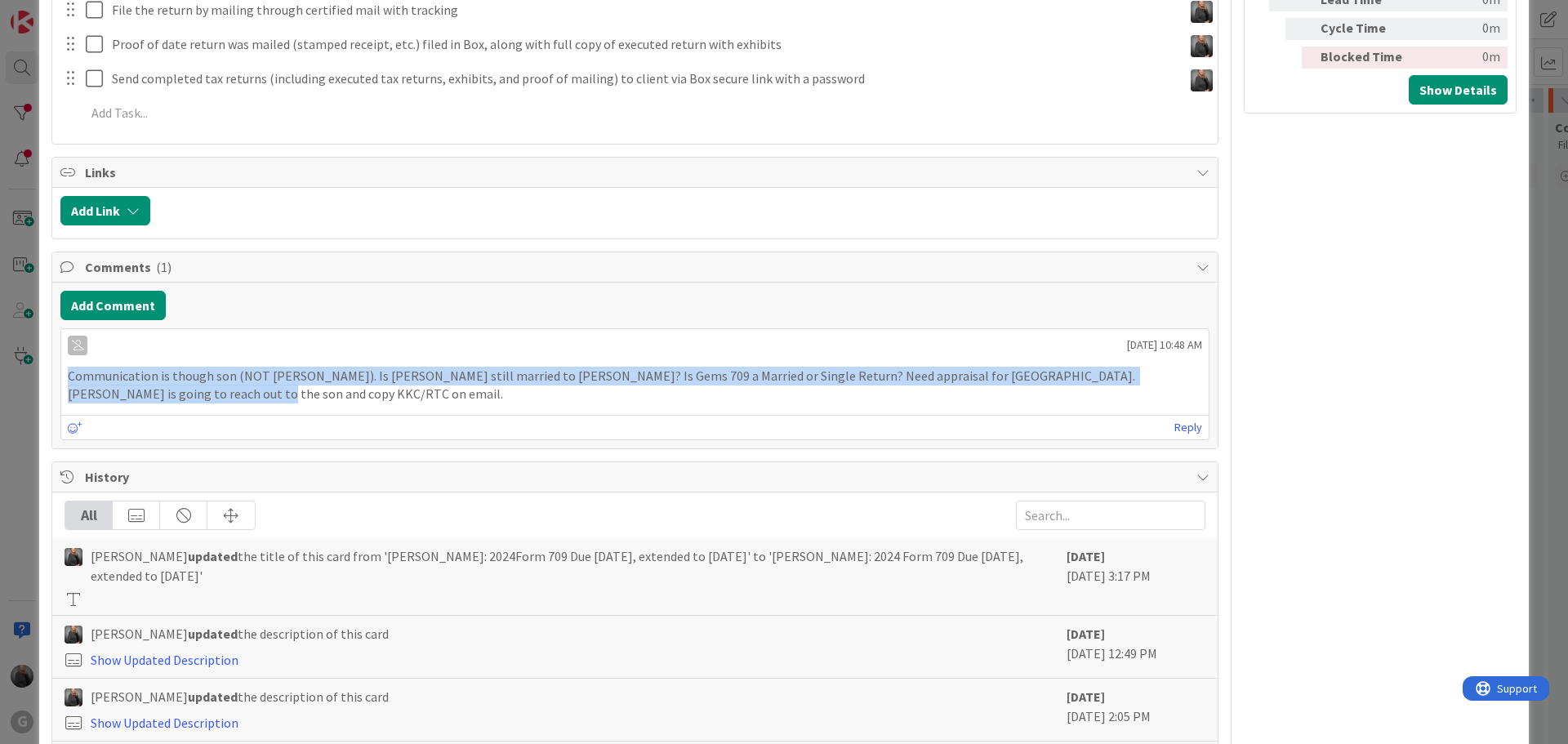
drag, startPoint x: 69, startPoint y: 379, endPoint x: 178, endPoint y: 389, distance: 109.5
click at [178, 389] on p "Communication is though son (NOT Tom Baryl). Is Tom still married to Gail? Is G…" at bounding box center [634, 386] width 1134 height 37
copy p "Communication is though son (NOT Tom Baryl). Is Tom still married to Gail? Is G…"
